Goal: Book appointment/travel/reservation

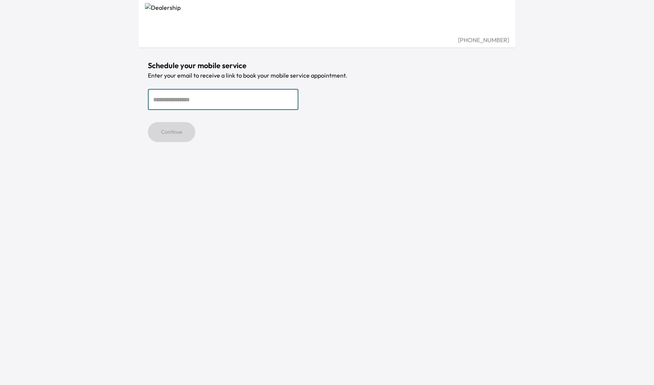
type input "*"
type input "**********"
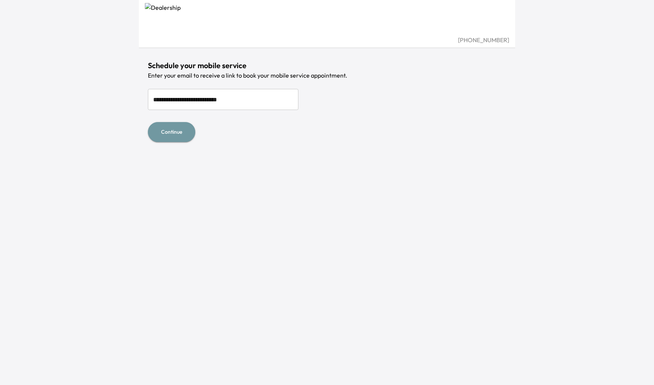
click at [175, 135] on button "Continue" at bounding box center [171, 132] width 47 height 20
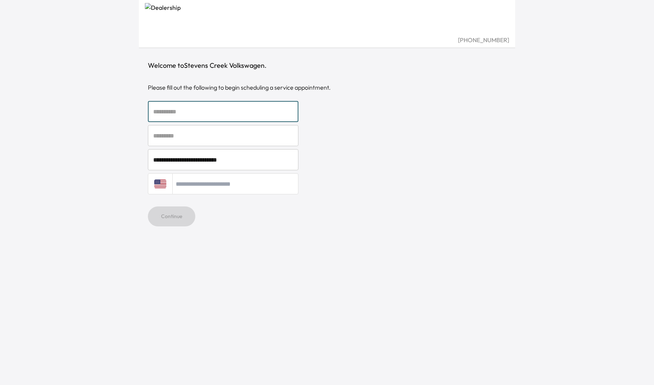
click at [190, 109] on input "text" at bounding box center [223, 111] width 151 height 21
type input "*******"
type input "**********"
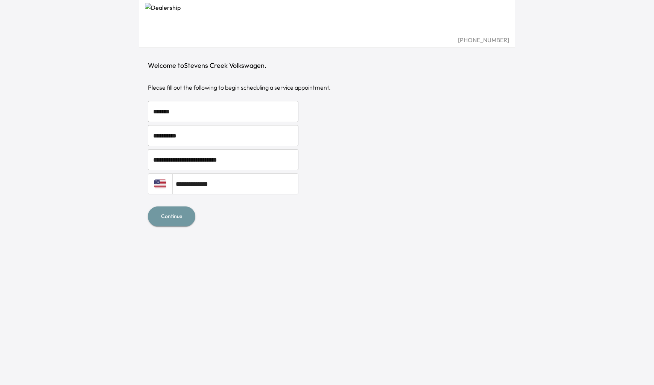
click at [172, 221] on button "Continue" at bounding box center [171, 216] width 47 height 20
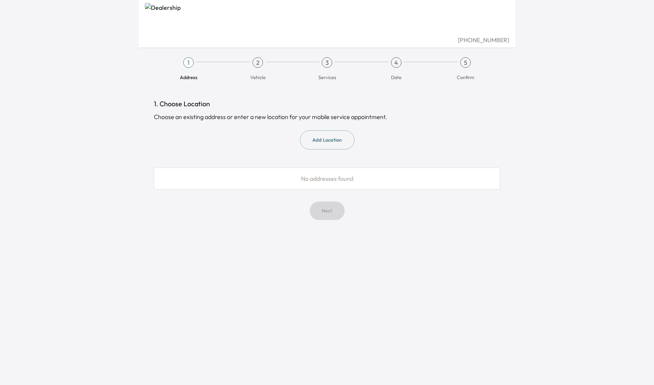
click at [348, 139] on button "Add Location" at bounding box center [327, 139] width 55 height 19
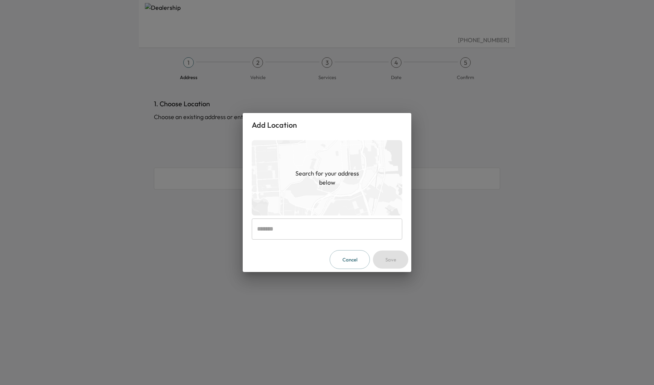
click at [308, 232] on input "text" at bounding box center [327, 228] width 151 height 21
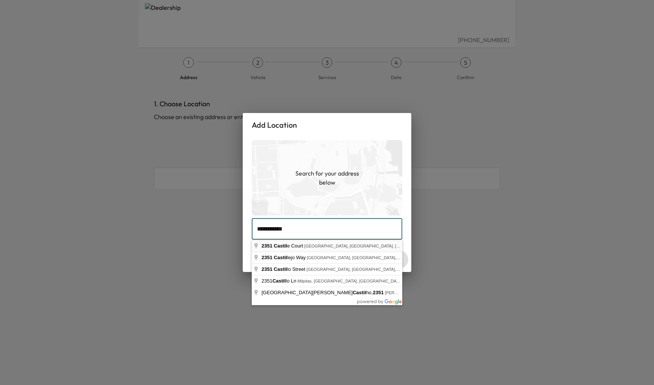
type input "**********"
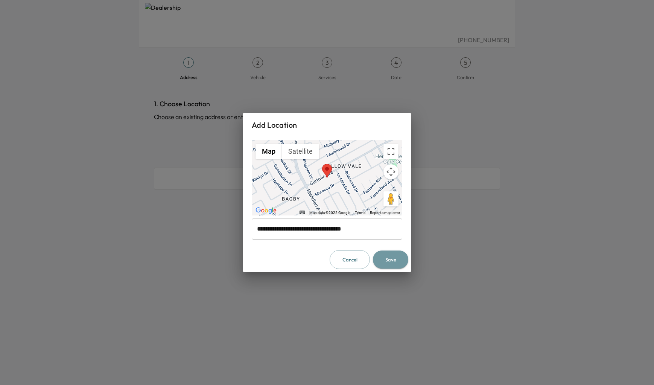
click at [394, 263] on button "Save" at bounding box center [390, 259] width 35 height 18
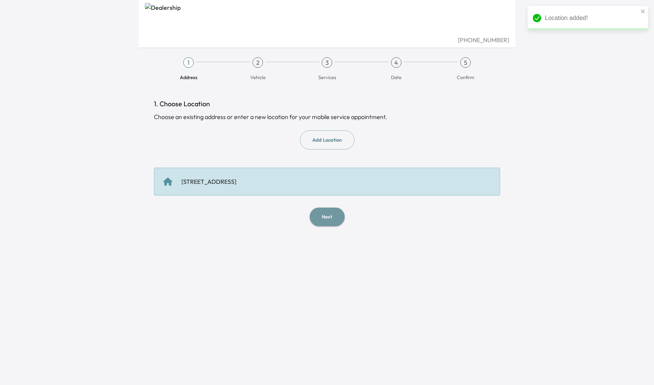
click at [332, 218] on button "Next" at bounding box center [327, 216] width 35 height 18
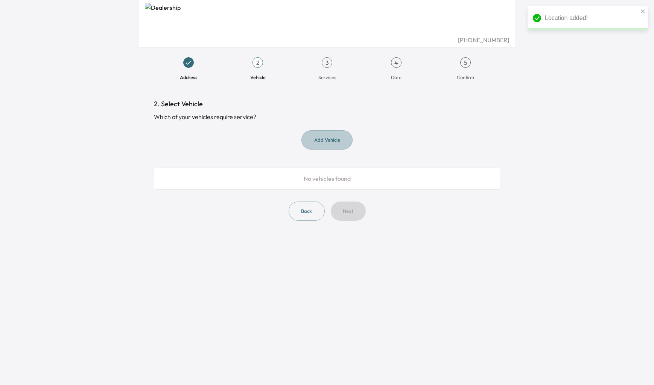
click at [322, 140] on button "Add Vehicle" at bounding box center [327, 139] width 51 height 19
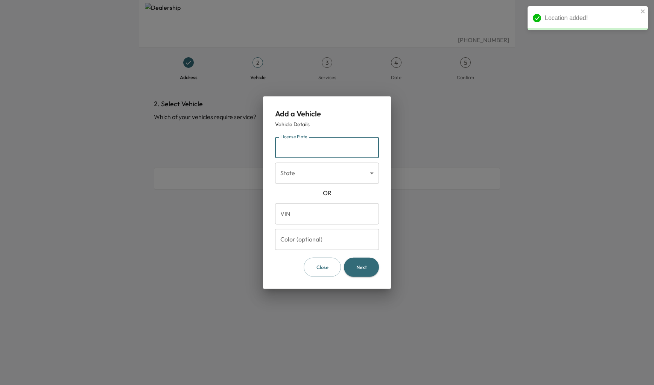
click at [321, 144] on input "License Plate" at bounding box center [327, 147] width 104 height 21
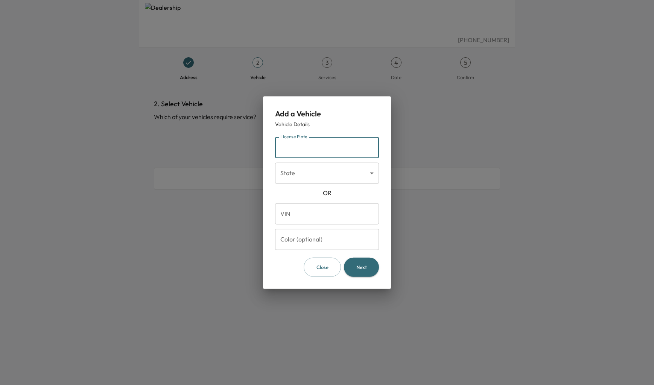
type input "*******"
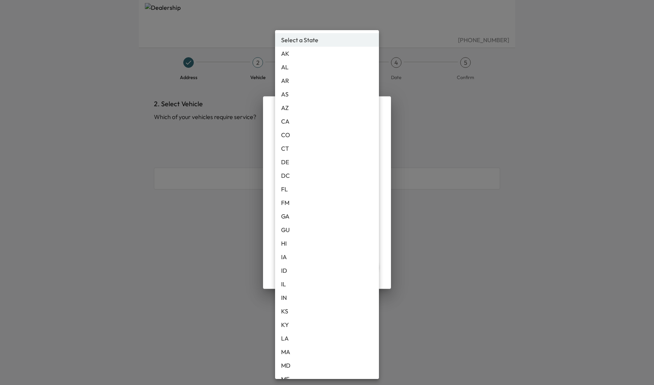
click at [322, 173] on body "(408) 492-1200 Address 2 Vehicle 3 Services 4 Date 5 Confirm 2. Select Vehicle …" at bounding box center [327, 192] width 654 height 385
type input "**"
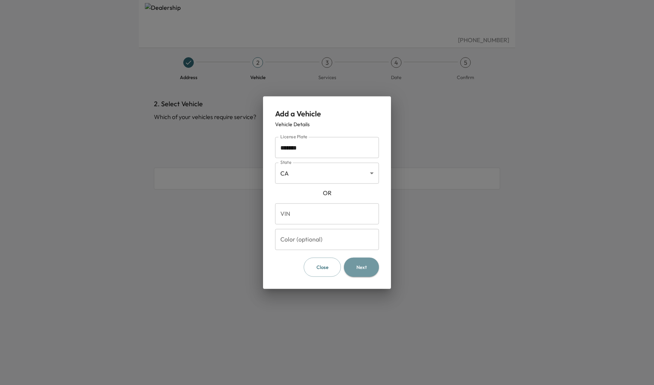
click at [353, 265] on button "Next" at bounding box center [361, 266] width 35 height 19
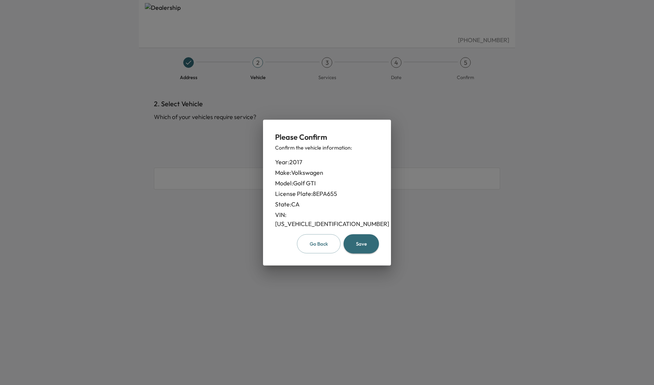
click at [362, 241] on button "Save" at bounding box center [361, 243] width 35 height 19
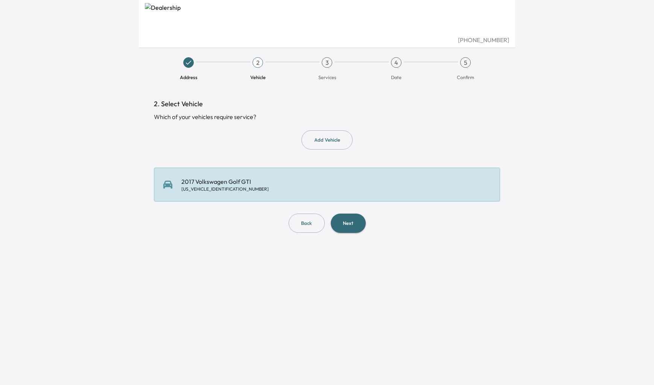
click at [346, 226] on button "Next" at bounding box center [348, 222] width 35 height 19
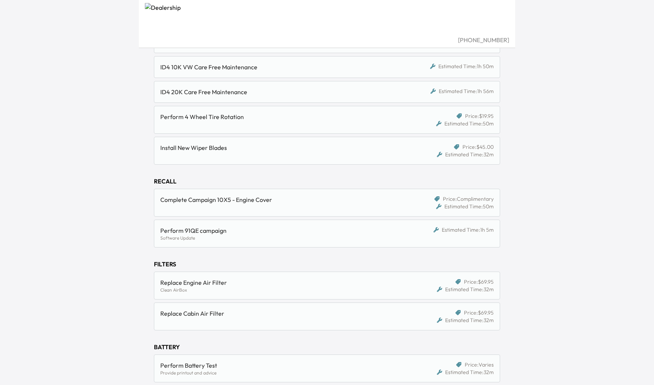
scroll to position [138, 0]
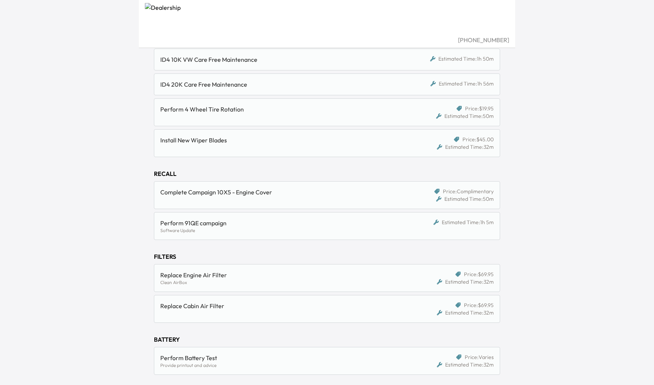
click at [262, 225] on div "Perform 91QE campaign" at bounding box center [282, 222] width 244 height 9
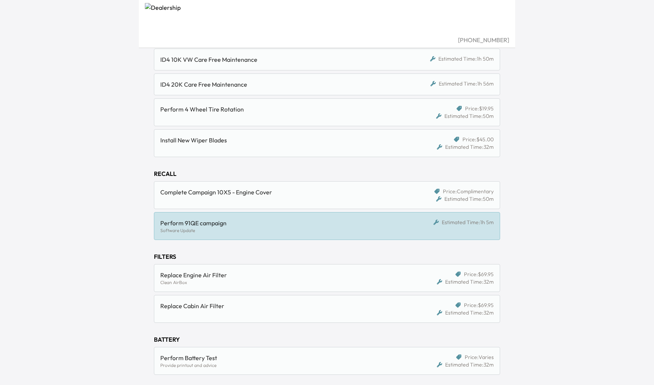
click at [260, 205] on div "Complete Campaign 10X5 - Engine Cover Price: Complimentary Estimated Time: 50m" at bounding box center [327, 195] width 346 height 28
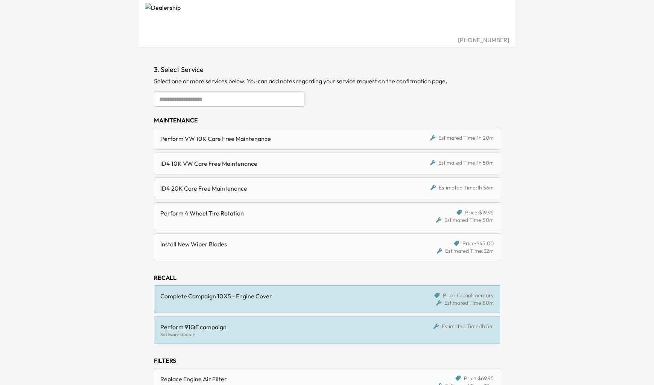
scroll to position [0, 0]
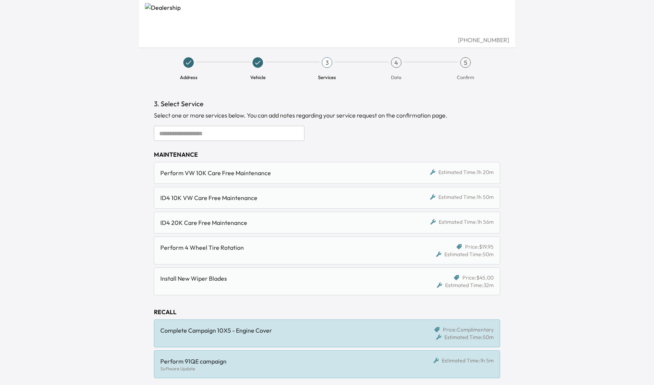
click at [208, 133] on input "text" at bounding box center [229, 133] width 151 height 15
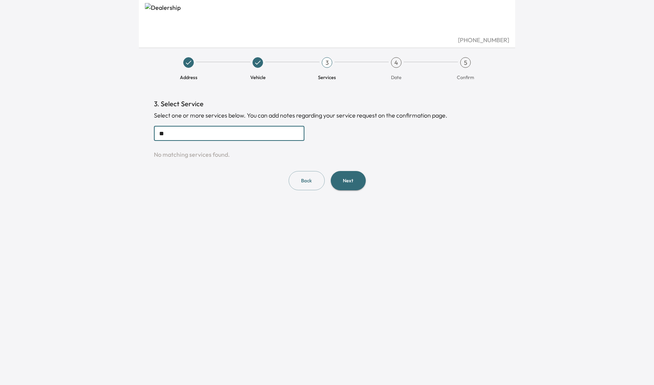
type input "*"
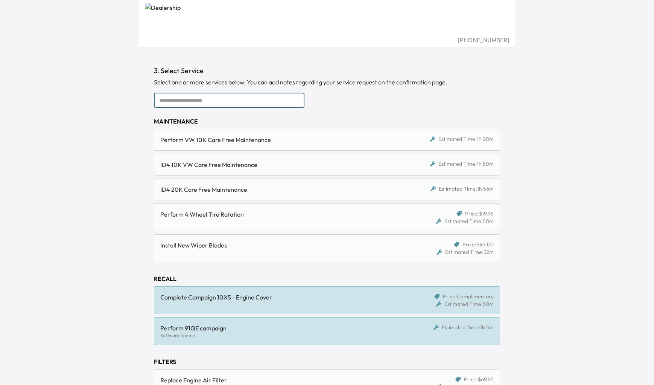
scroll to position [33, 0]
drag, startPoint x: 156, startPoint y: 301, endPoint x: 257, endPoint y: 304, distance: 100.9
click at [257, 304] on div "Complete Campaign 10X5 - Engine Cover Price: Complimentary Estimated Time: 50m" at bounding box center [327, 300] width 346 height 28
copy div "Complete Campaign 10X5 - Engine Cover"
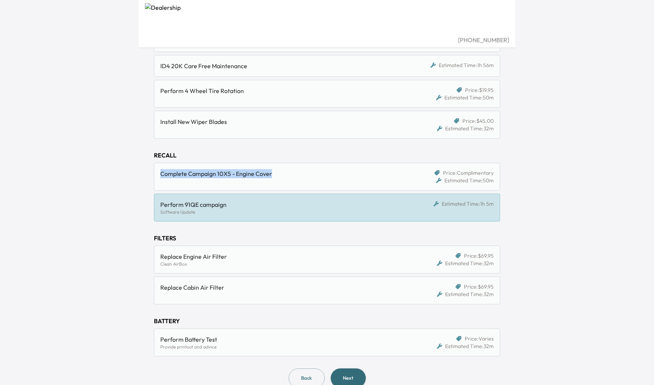
scroll to position [158, 0]
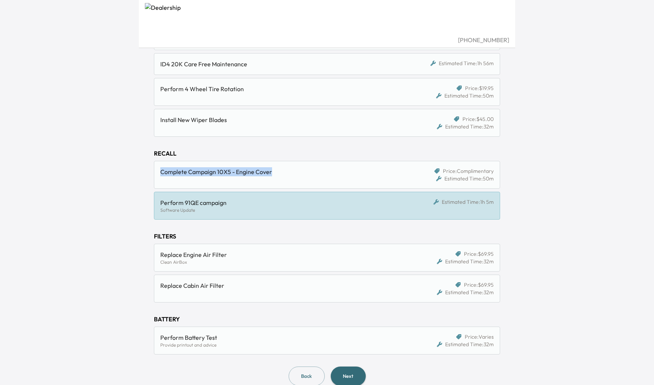
click at [350, 180] on div "Complete Campaign 10X5 - Engine Cover" at bounding box center [285, 174] width 250 height 15
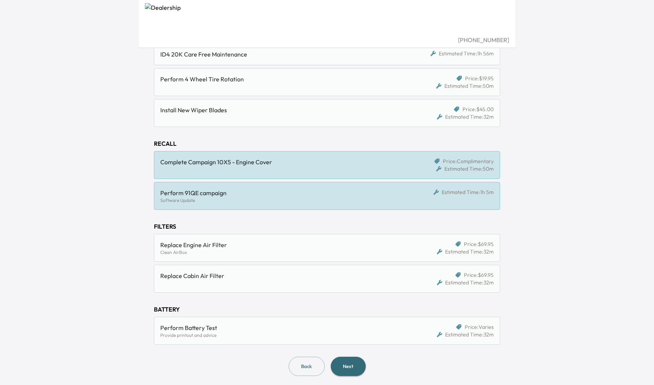
scroll to position [171, 0]
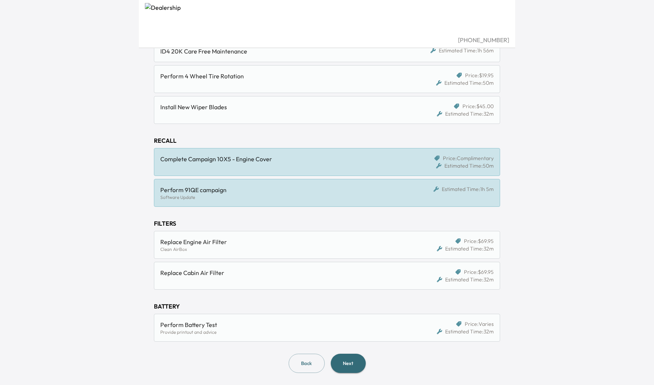
click at [346, 359] on button "Next" at bounding box center [348, 362] width 35 height 19
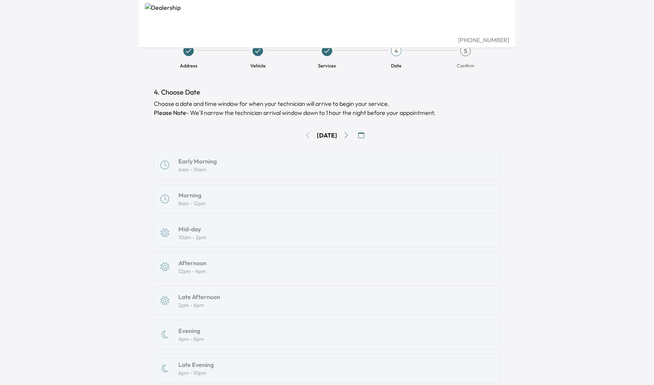
scroll to position [14, 0]
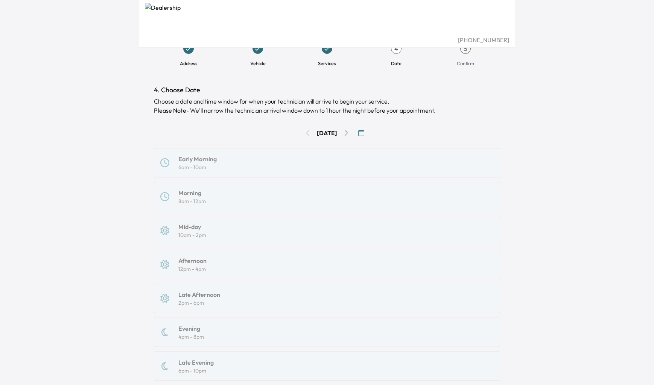
click at [224, 270] on div "Early Morning 6am - 10am Morning 8am - 12pm Mid-day 10am - 2pm Afternoon 12pm -…" at bounding box center [327, 264] width 346 height 233
click at [180, 259] on div "Early Morning 6am - 10am Morning 8am - 12pm Mid-day 10am - 2pm Afternoon 12pm -…" at bounding box center [327, 264] width 346 height 233
click at [157, 266] on div "Early Morning 6am - 10am Morning 8am - 12pm Mid-day 10am - 2pm Afternoon 12pm -…" at bounding box center [327, 264] width 346 height 233
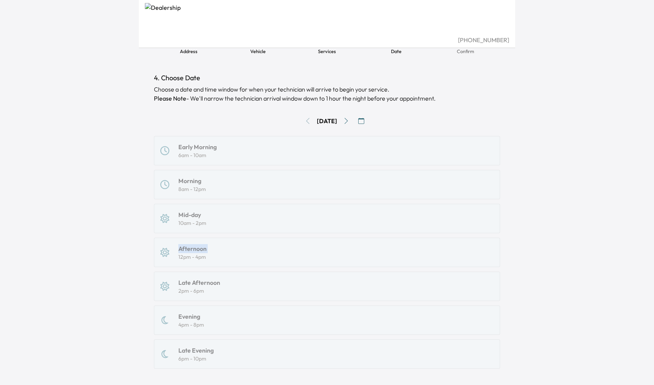
scroll to position [74, 0]
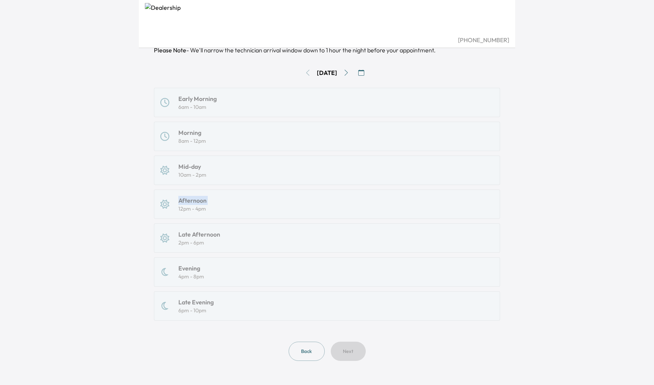
click at [349, 71] on icon "Go to next day" at bounding box center [346, 73] width 6 height 6
click at [206, 205] on div "Afternoon 12pm - 4pm" at bounding box center [327, 204] width 334 height 17
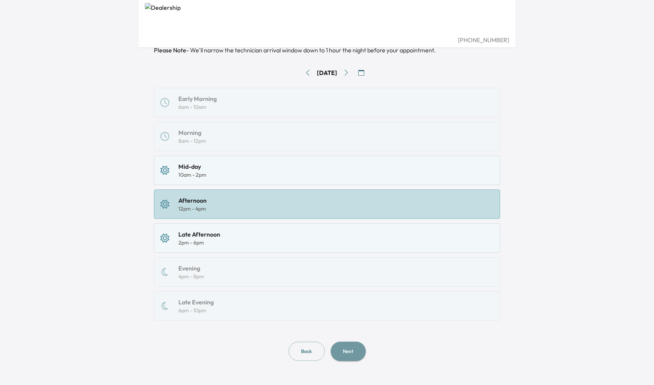
click at [346, 354] on button "Next" at bounding box center [348, 350] width 35 height 19
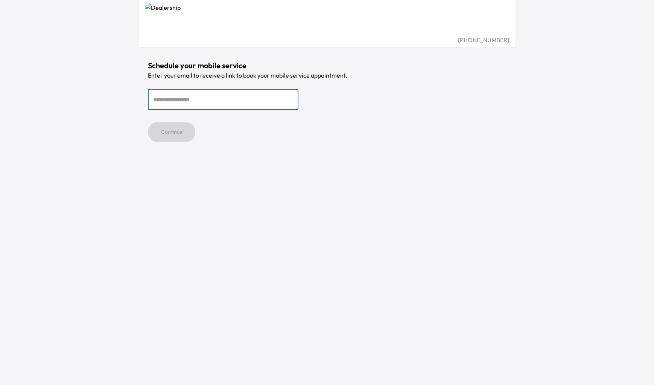
click at [238, 102] on input "email" at bounding box center [223, 99] width 151 height 21
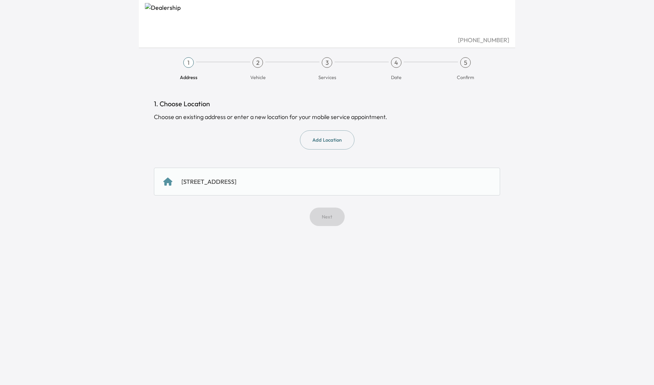
click at [297, 174] on div "2351 Castile Ct, San Jose, CA 95125, USA" at bounding box center [327, 182] width 346 height 28
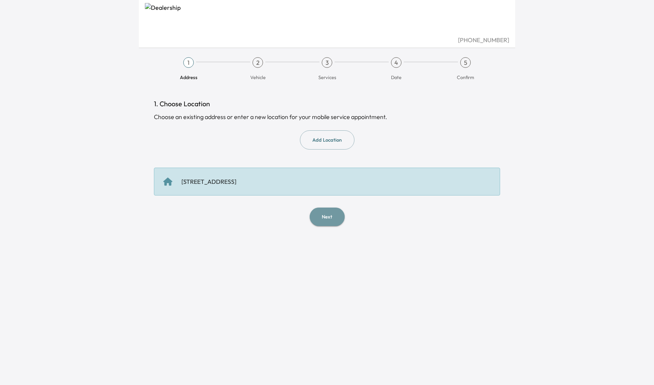
click at [323, 208] on button "Next" at bounding box center [327, 216] width 35 height 18
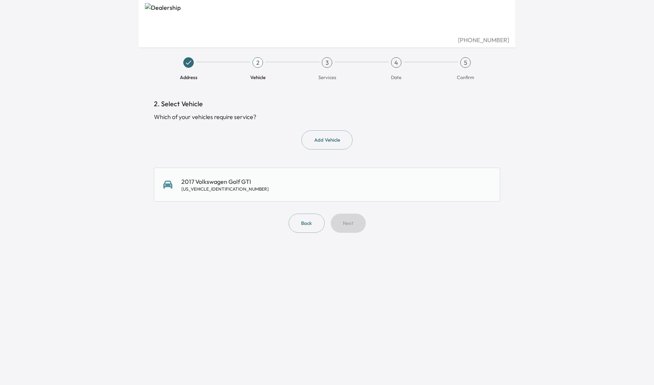
click at [271, 186] on div "2017 Volkswagen Golf GTI 3VW547AU7HM009062" at bounding box center [326, 184] width 327 height 15
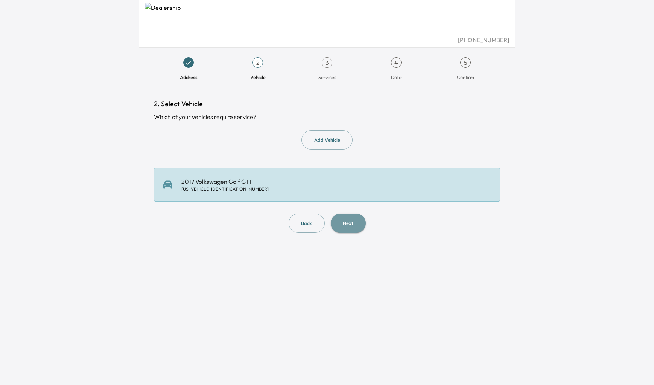
click at [335, 225] on button "Next" at bounding box center [348, 222] width 35 height 19
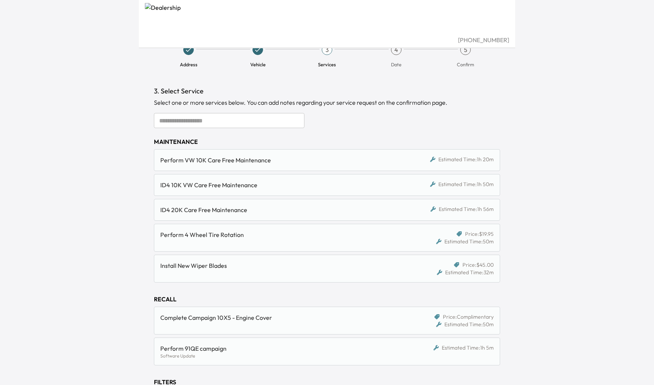
scroll to position [18, 0]
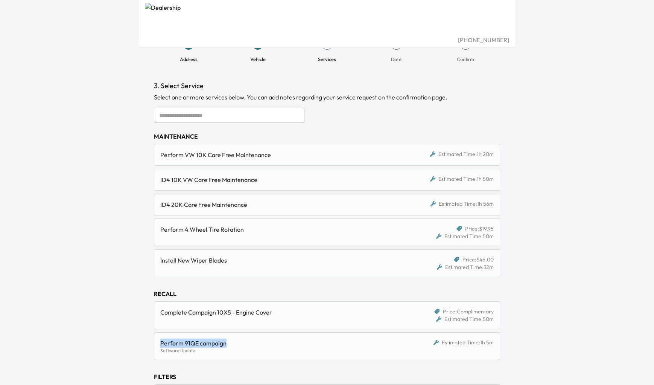
drag, startPoint x: 234, startPoint y: 342, endPoint x: 158, endPoint y: 340, distance: 76.1
click at [158, 340] on div "Perform 91QE campaign Software Update Estimated Time: 1h 5m" at bounding box center [327, 346] width 346 height 28
copy div "Perform 91QE campaign"
